Goal: Task Accomplishment & Management: Manage account settings

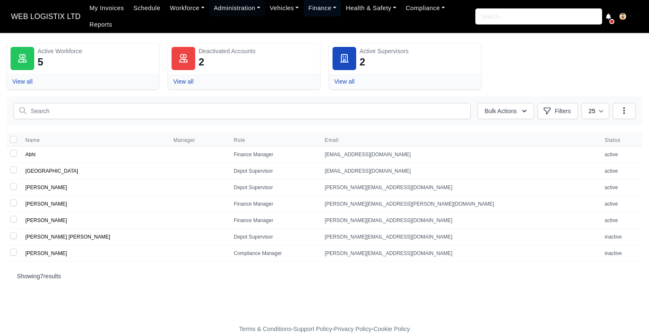
click at [318, 15] on link "Finance" at bounding box center [323, 8] width 38 height 16
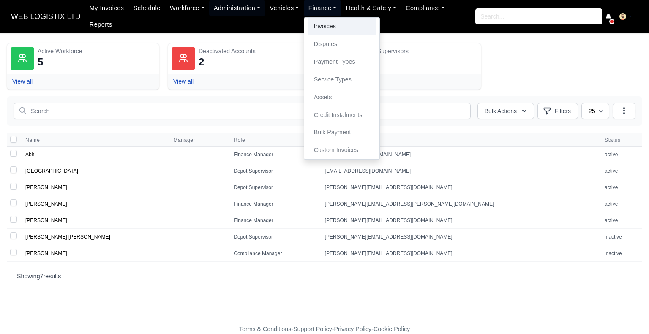
click at [315, 29] on link "Invoices" at bounding box center [342, 27] width 69 height 18
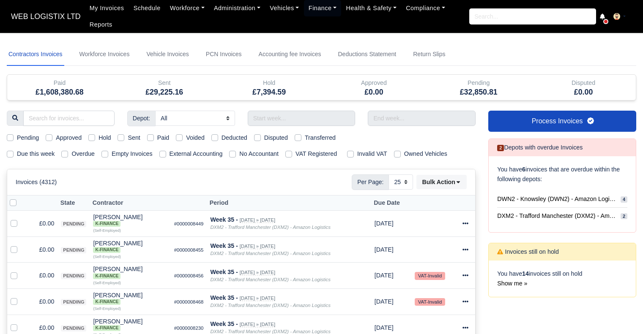
select select "25"
click at [123, 57] on link "Workforce Invoices" at bounding box center [105, 54] width 54 height 23
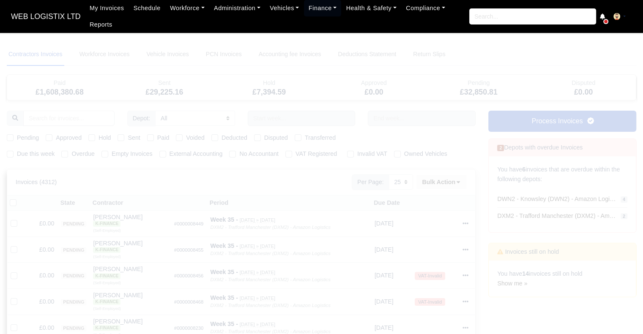
select select
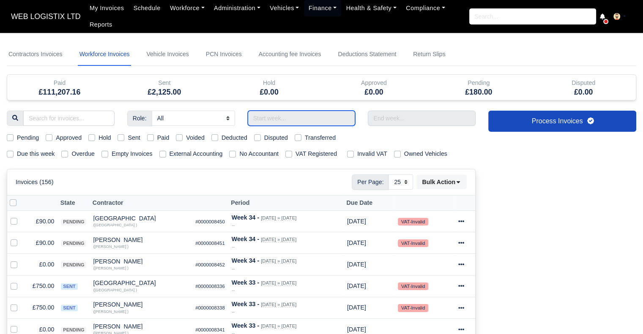
click at [259, 115] on input "text" at bounding box center [302, 118] width 108 height 15
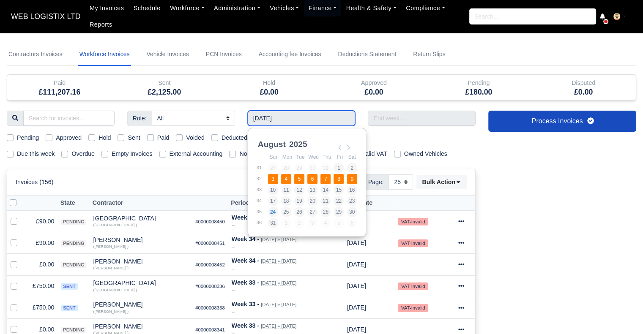
type input "[DATE] - [DATE]"
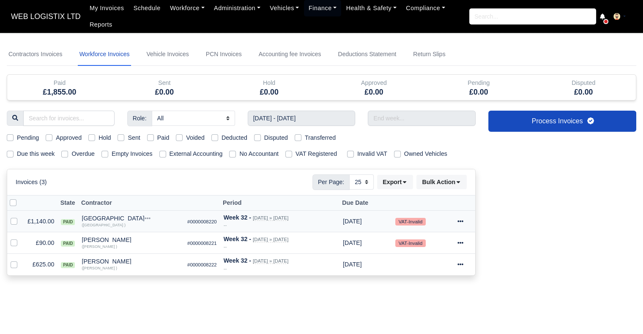
click at [458, 219] on icon at bounding box center [461, 222] width 6 height 6
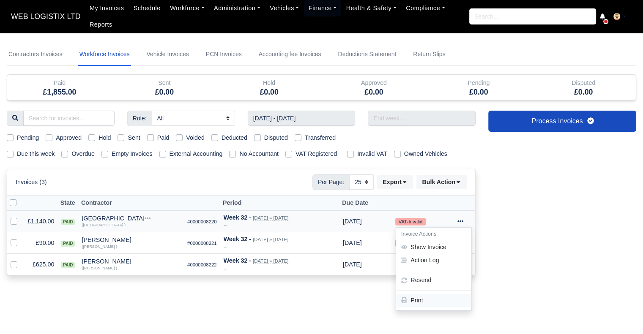
click at [420, 299] on link "Print" at bounding box center [433, 300] width 75 height 13
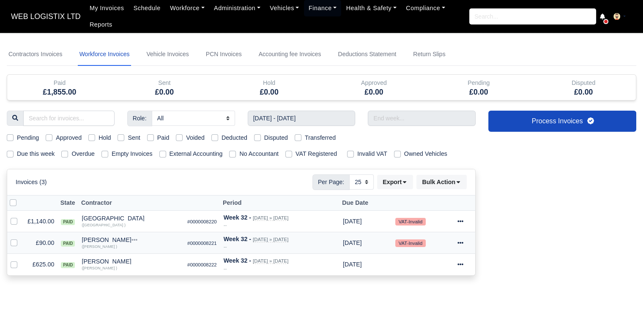
click at [462, 243] on icon at bounding box center [461, 243] width 6 height 6
click at [439, 322] on link "Print" at bounding box center [433, 322] width 75 height 13
click at [462, 265] on icon at bounding box center [461, 265] width 6 height 6
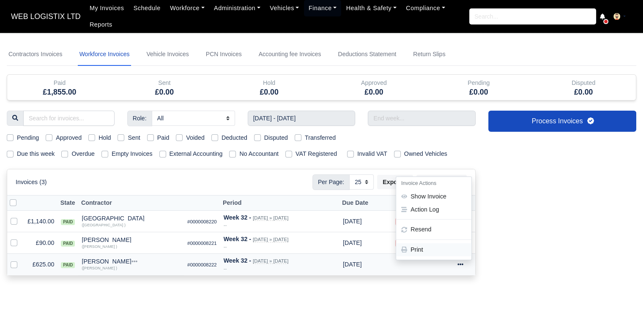
click at [444, 244] on link "Print" at bounding box center [433, 250] width 75 height 13
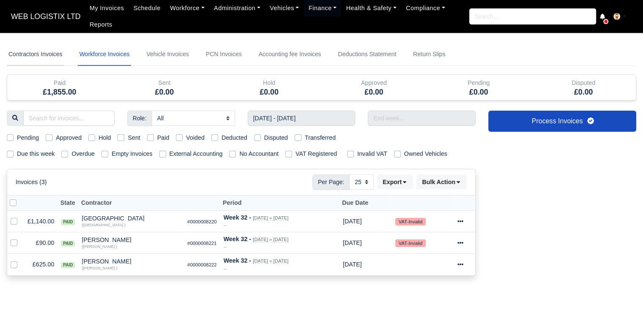
click at [59, 52] on link "Contractors Invoices" at bounding box center [36, 54] width 58 height 23
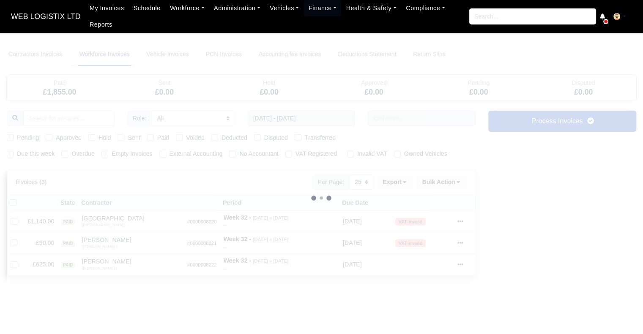
select select
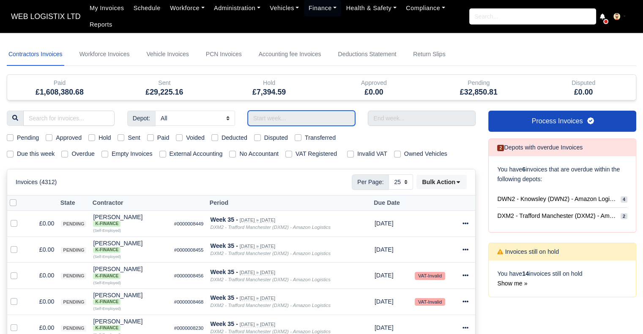
click at [336, 118] on input "text" at bounding box center [302, 118] width 108 height 15
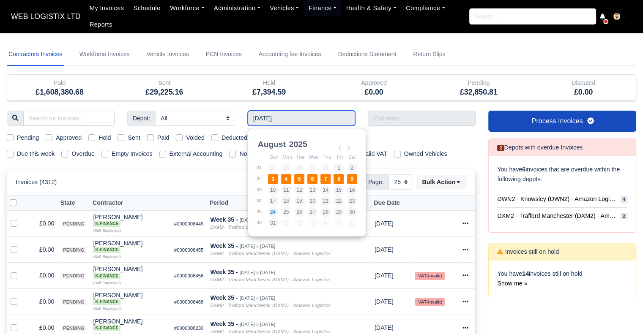
type input "[DATE] - [DATE]"
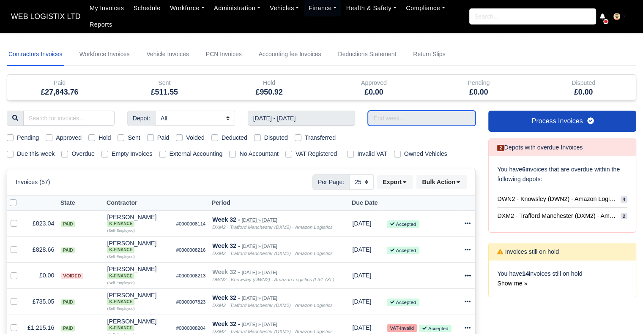
click at [452, 115] on input "text" at bounding box center [422, 118] width 108 height 15
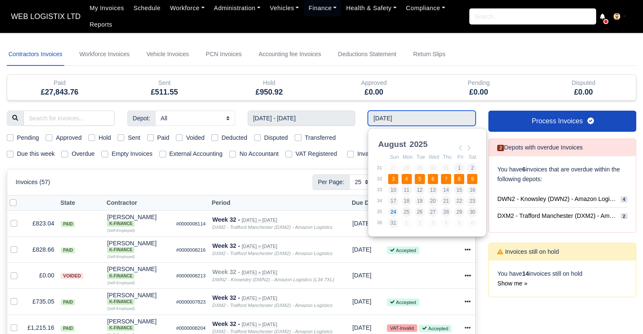
type input "[DATE] - [DATE]"
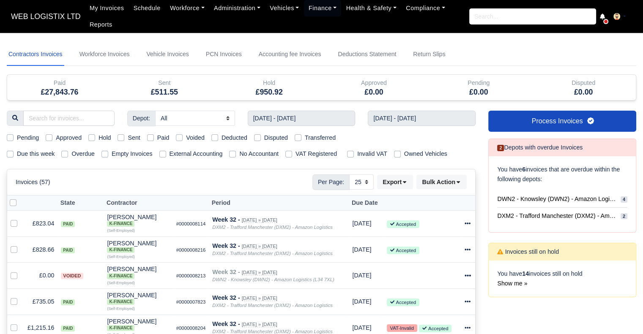
click at [157, 135] on label "Paid" at bounding box center [163, 138] width 12 height 10
click at [149, 135] on input "Paid" at bounding box center [150, 136] width 7 height 7
checkbox input "true"
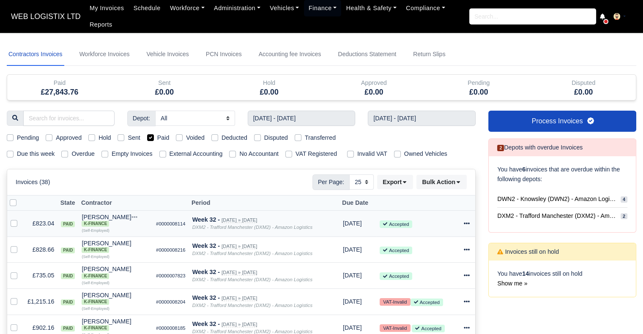
click at [467, 222] on icon at bounding box center [467, 224] width 6 height 6
click at [429, 301] on link "Print" at bounding box center [433, 302] width 75 height 13
click at [430, 28] on ul "My Invoices Schedule Workforce Manpower Expiring Documents Leave Requests Daily…" at bounding box center [277, 16] width 384 height 33
click at [584, 203] on span "DWN2 - Knowsley (DWN2) - Amazon Logistics (L34 7XL)" at bounding box center [557, 200] width 120 height 10
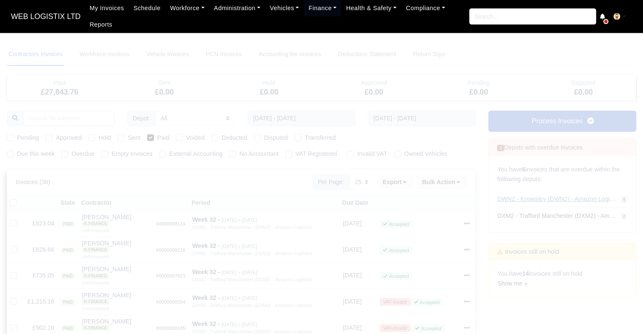
select select "3"
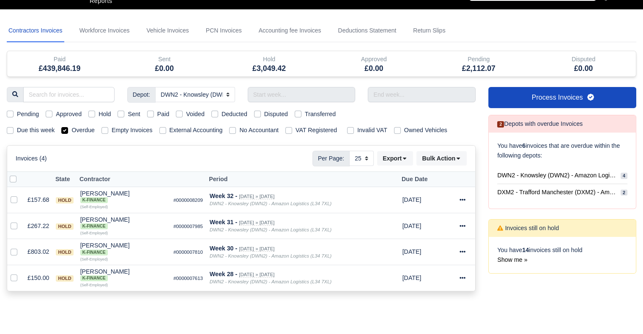
scroll to position [25, 0]
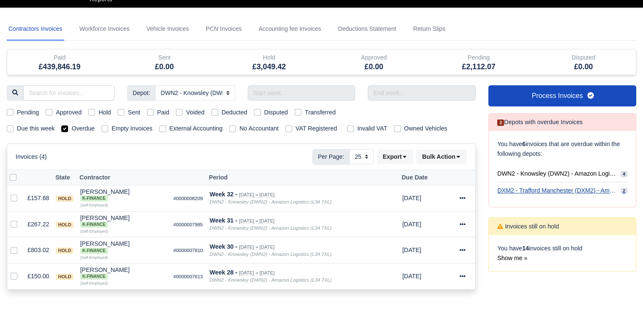
click at [547, 188] on span "DXM2 - Trafford Manchester (DXM2) - Amazon Logistics" at bounding box center [557, 191] width 120 height 10
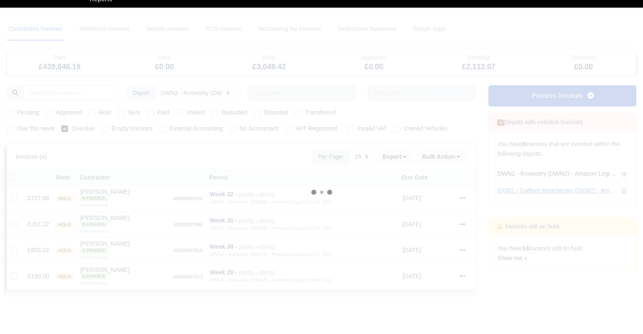
select select "1"
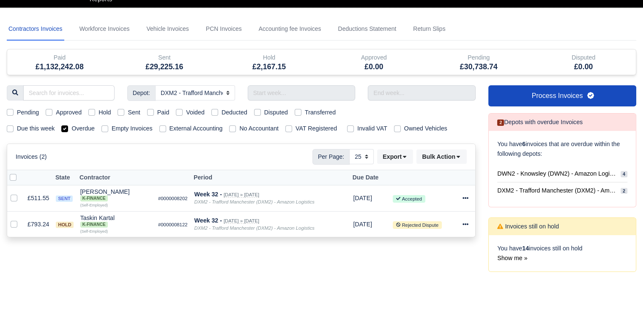
select select "3"
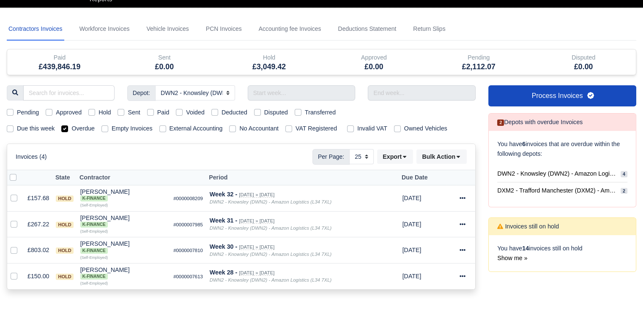
select select
type input "[DATE] - [DATE]"
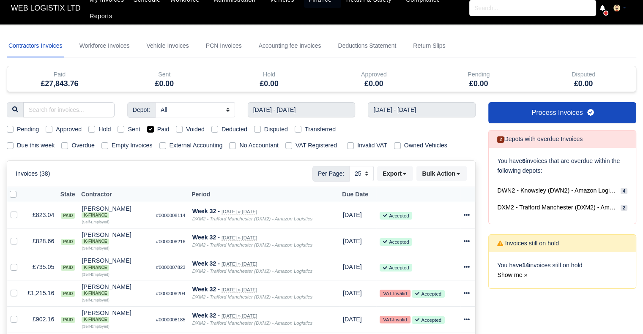
scroll to position [13, 0]
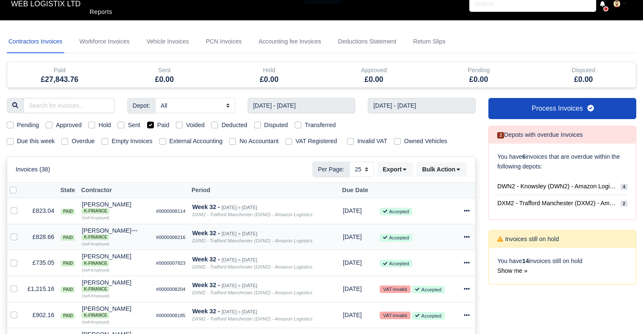
click at [465, 236] on icon at bounding box center [467, 237] width 6 height 6
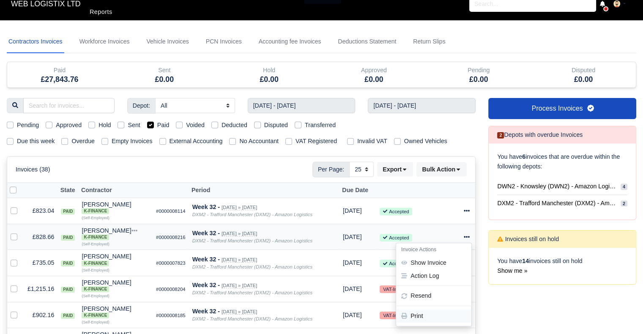
click at [438, 313] on link "Print" at bounding box center [433, 316] width 75 height 13
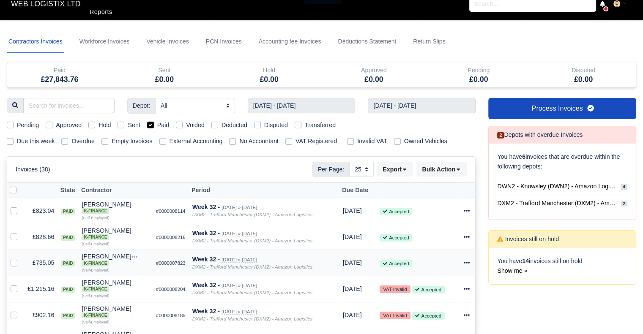
click at [463, 262] on td "Invoice Actions Show Invoice Action Log [GEOGRAPHIC_DATA]" at bounding box center [467, 263] width 15 height 26
click at [466, 263] on icon at bounding box center [467, 263] width 6 height 6
click at [449, 247] on link "Print" at bounding box center [433, 248] width 75 height 13
click at [470, 293] on div at bounding box center [468, 290] width 8 height 10
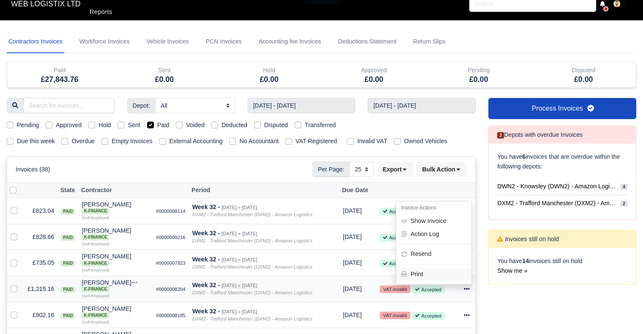
click at [449, 277] on link "Print" at bounding box center [433, 274] width 75 height 13
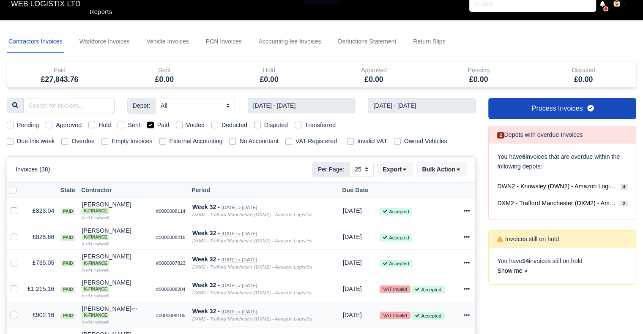
click at [468, 316] on icon at bounding box center [467, 315] width 6 height 6
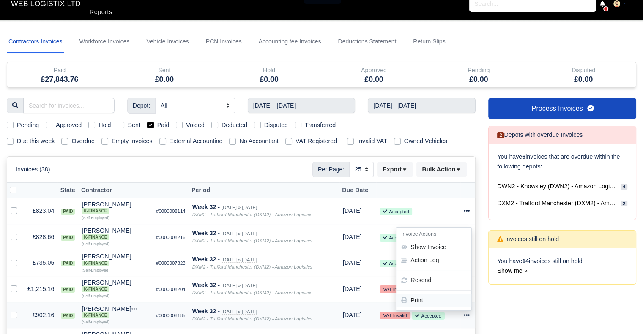
click at [440, 304] on link "Print" at bounding box center [433, 300] width 75 height 13
